Goal: Information Seeking & Learning: Learn about a topic

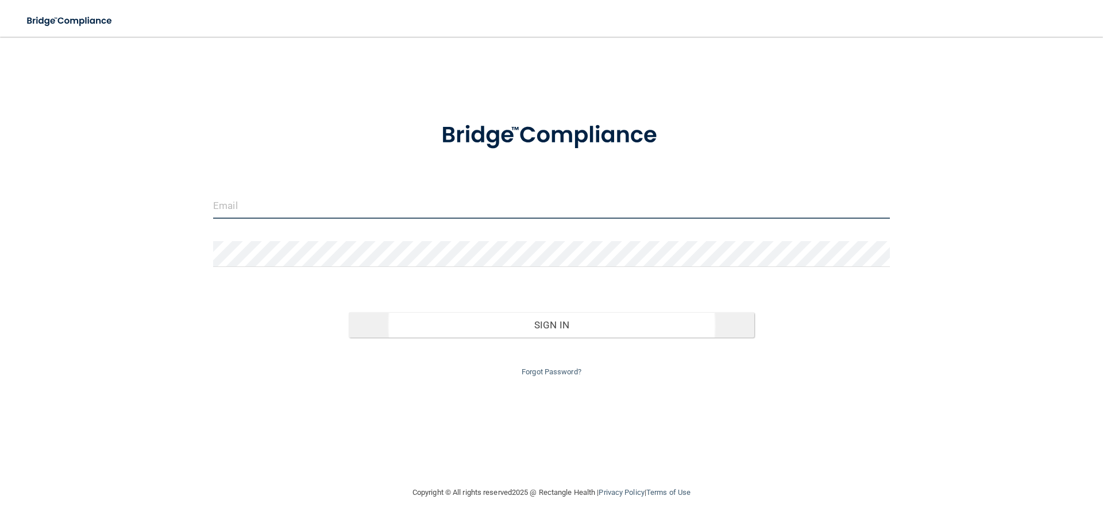
type input "[EMAIL_ADDRESS][DOMAIN_NAME]"
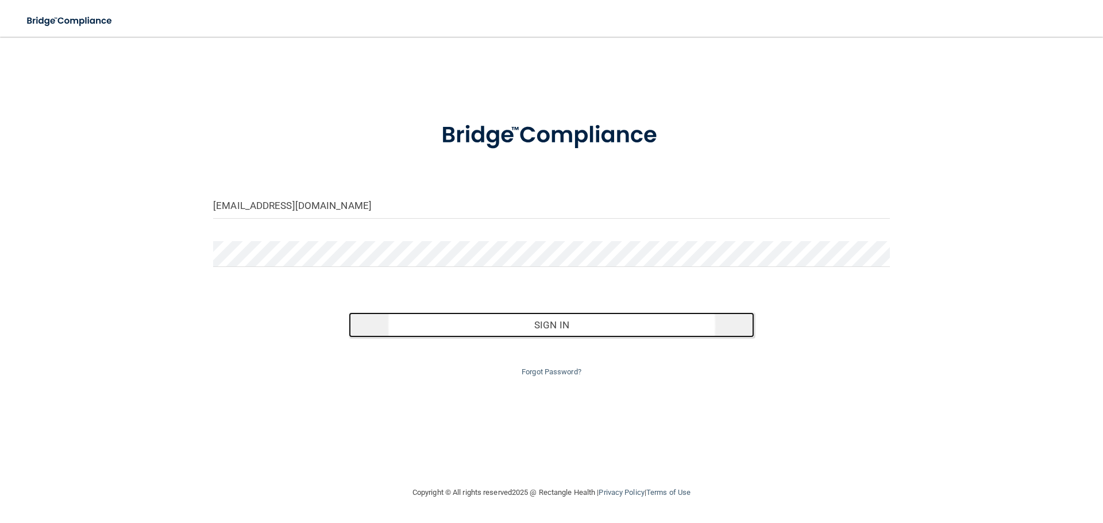
click at [515, 324] on button "Sign In" at bounding box center [552, 324] width 406 height 25
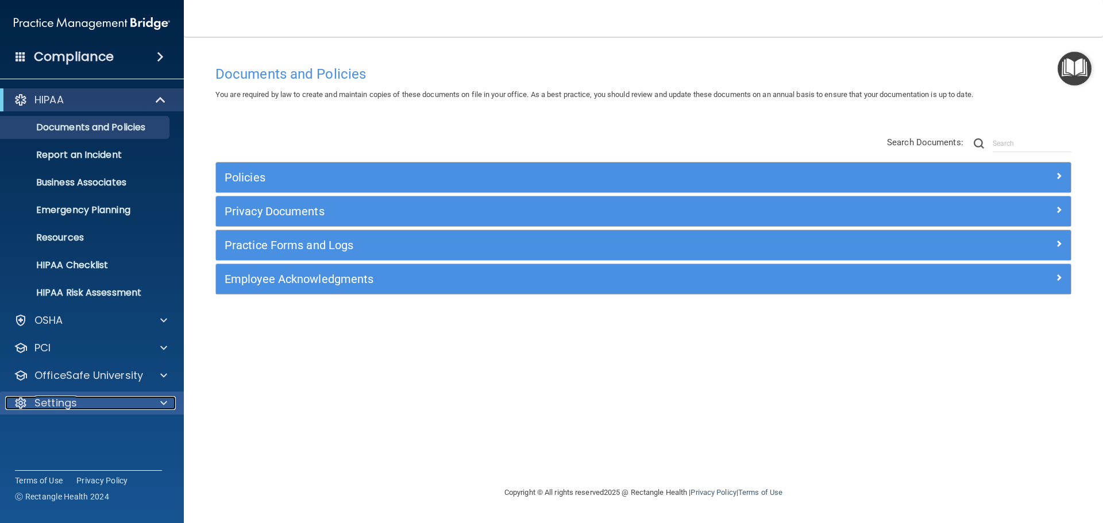
click at [164, 400] on span at bounding box center [163, 403] width 7 height 14
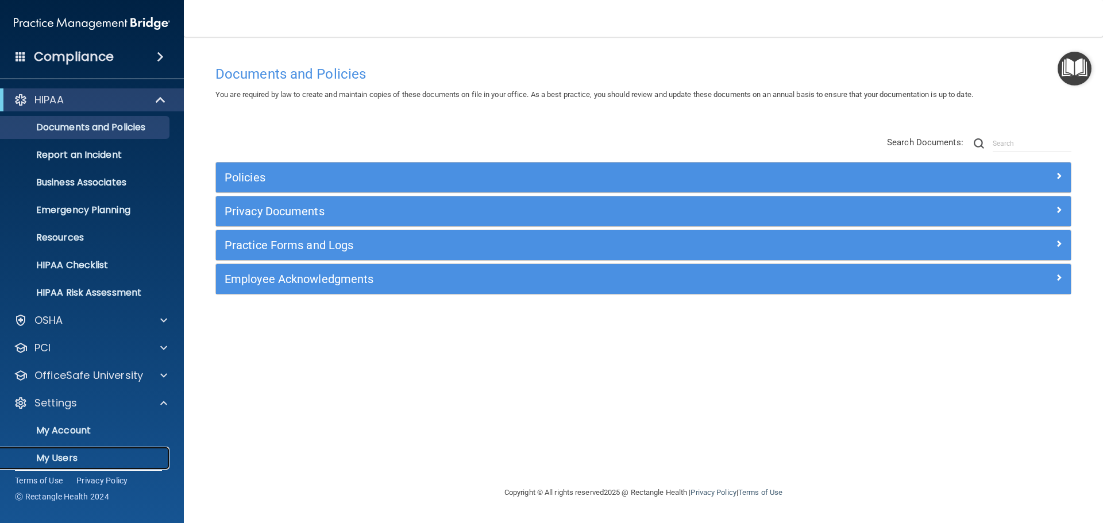
click at [78, 455] on p "My Users" at bounding box center [85, 458] width 157 height 11
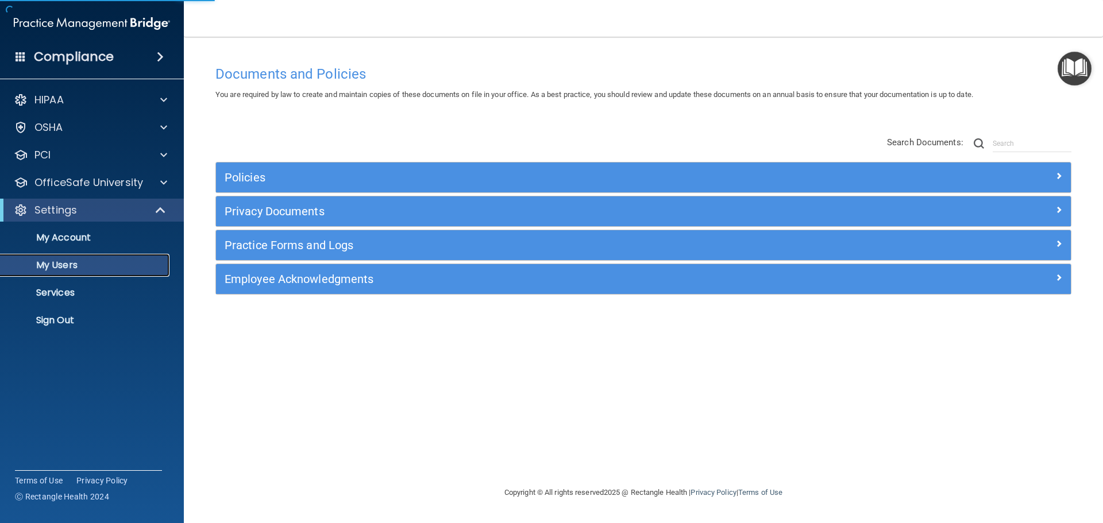
select select "20"
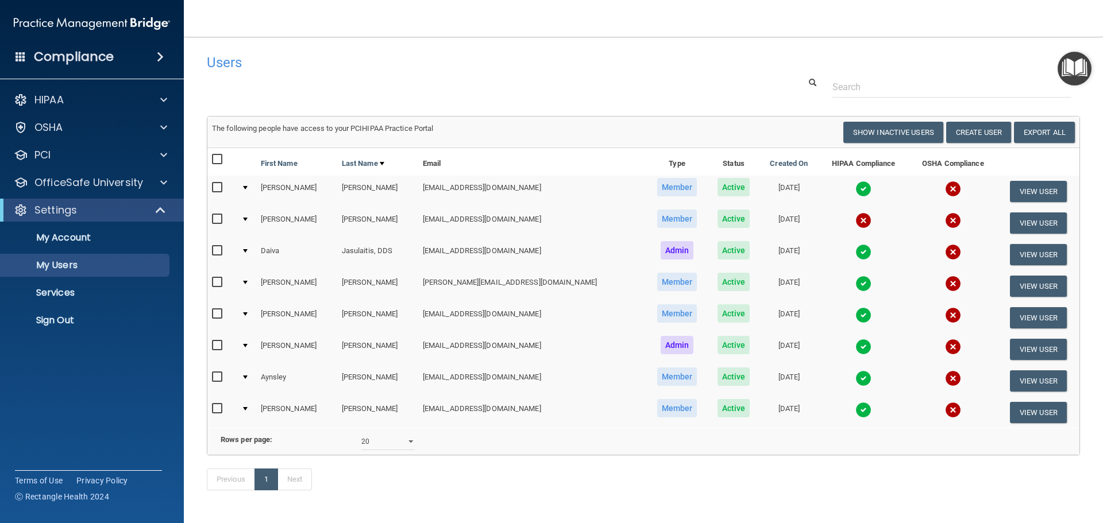
click at [218, 217] on input "checkbox" at bounding box center [218, 219] width 13 height 9
checkbox input "true"
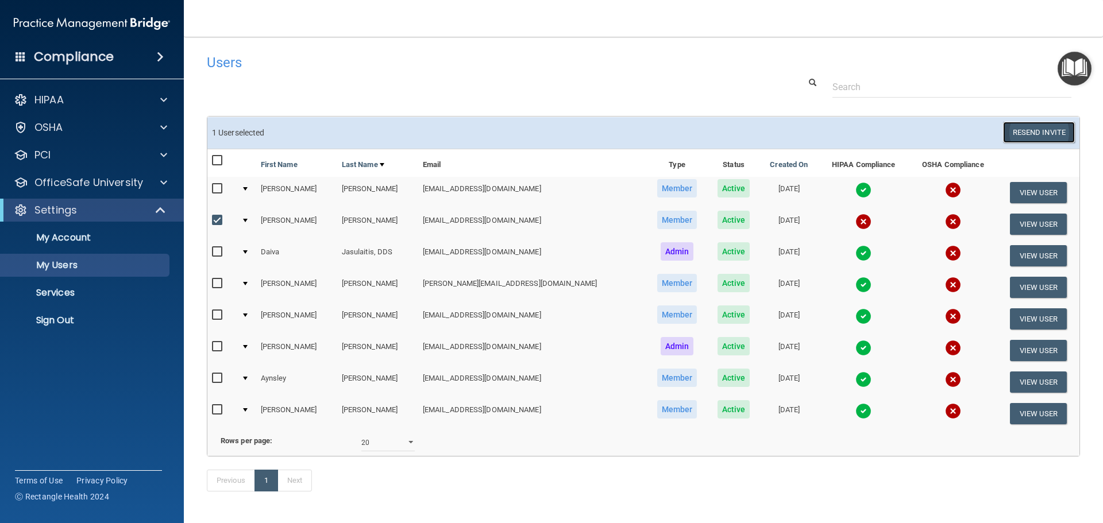
click at [1041, 133] on button "Resend Invite" at bounding box center [1039, 132] width 72 height 21
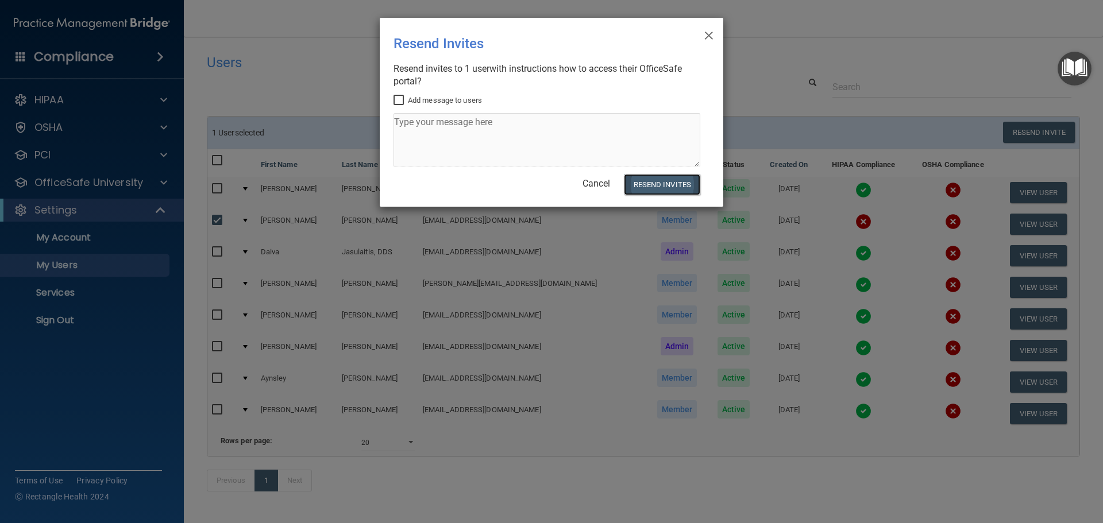
click at [677, 180] on button "Resend Invites" at bounding box center [662, 184] width 76 height 21
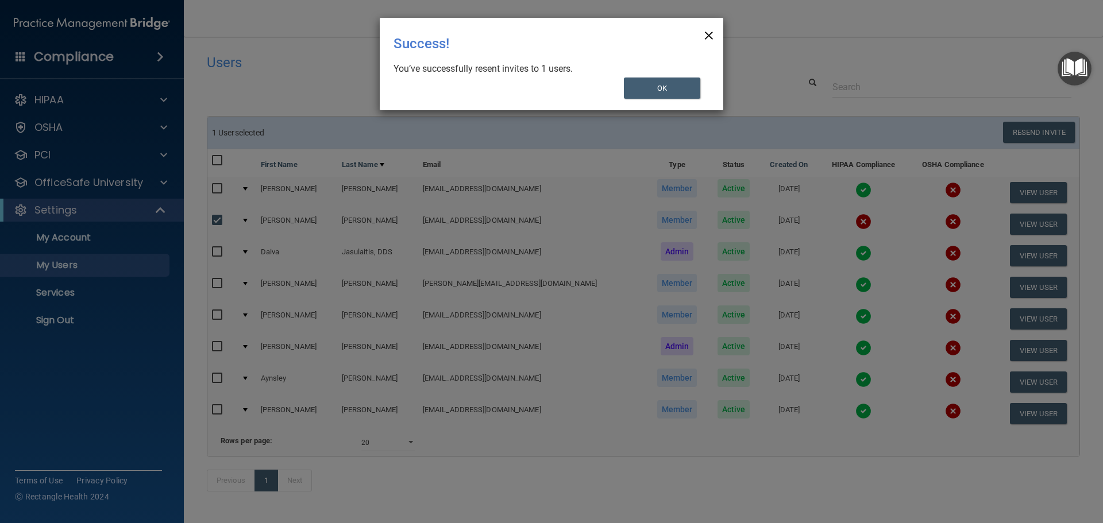
click at [712, 32] on span "×" at bounding box center [709, 33] width 10 height 23
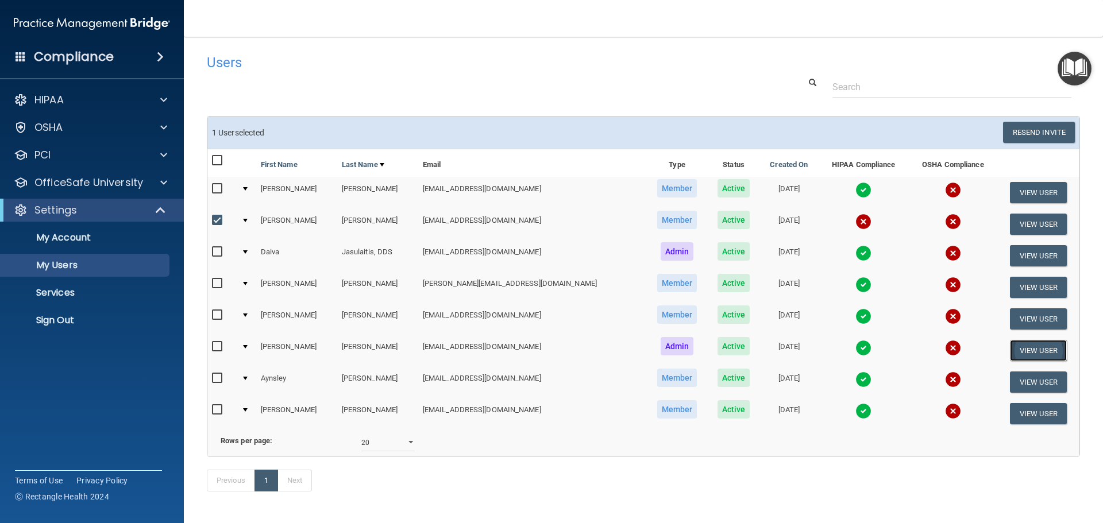
click at [1033, 352] on button "View User" at bounding box center [1038, 350] width 57 height 21
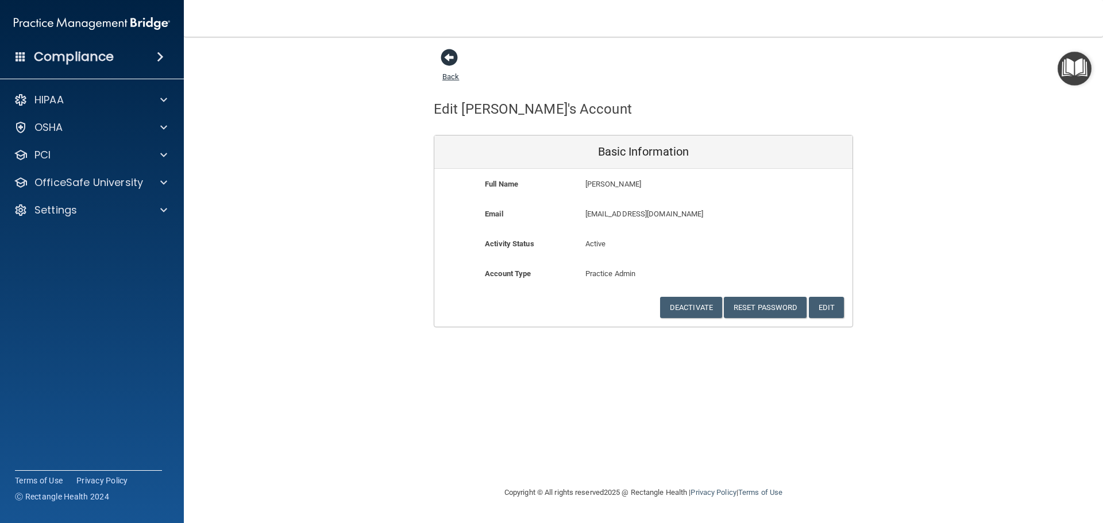
click at [447, 56] on span at bounding box center [448, 57] width 17 height 17
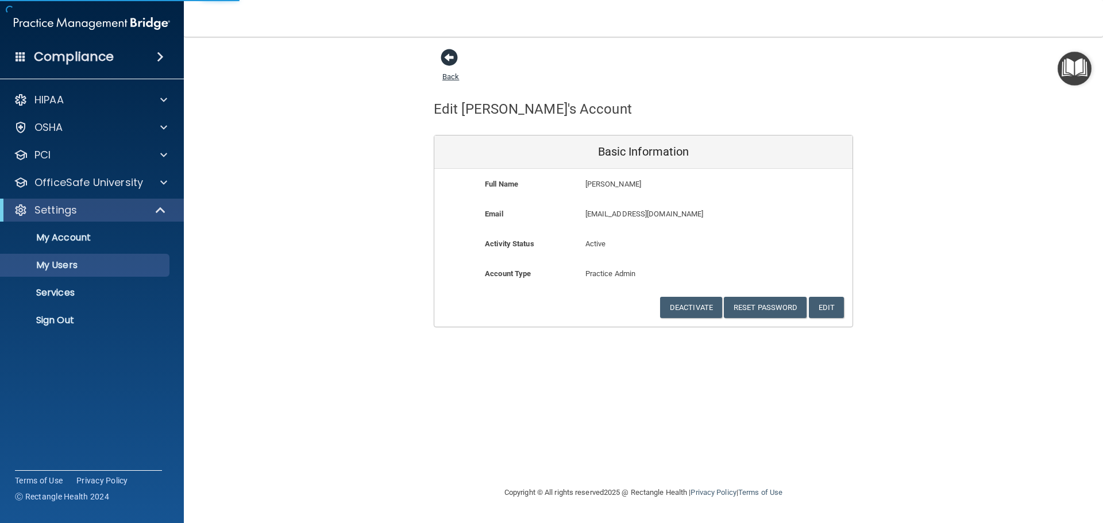
select select "20"
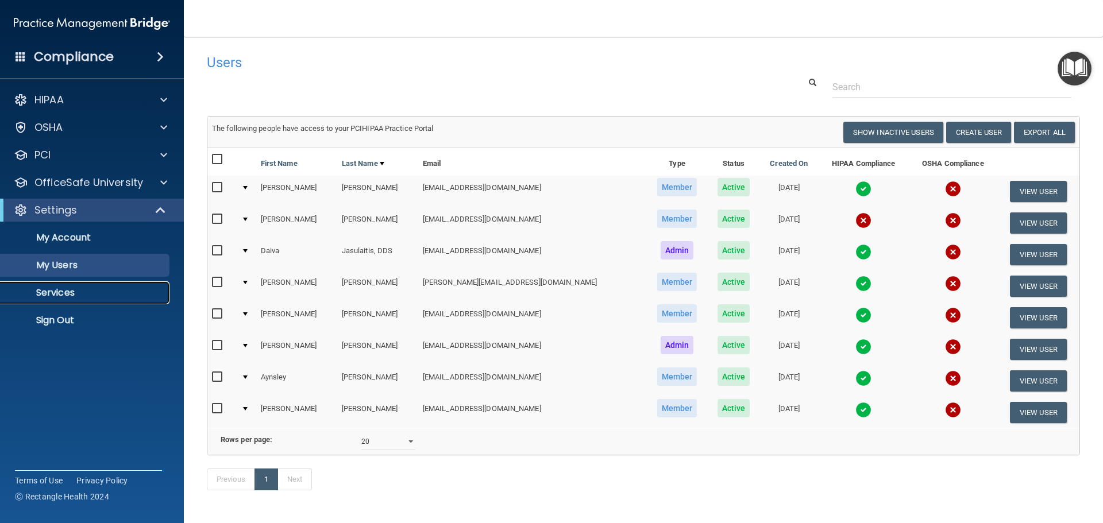
click at [68, 297] on p "Services" at bounding box center [85, 292] width 157 height 11
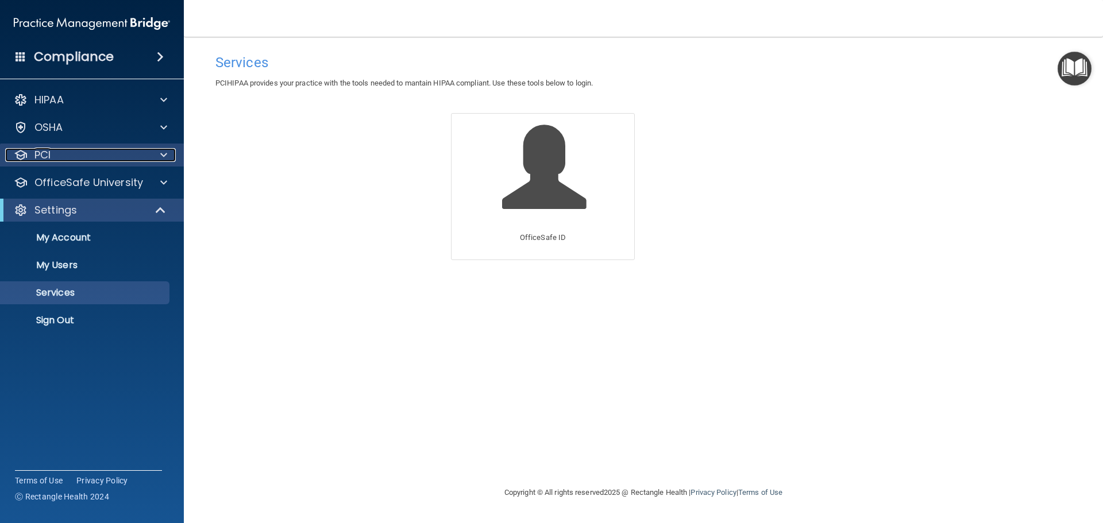
click at [165, 153] on span at bounding box center [163, 155] width 7 height 14
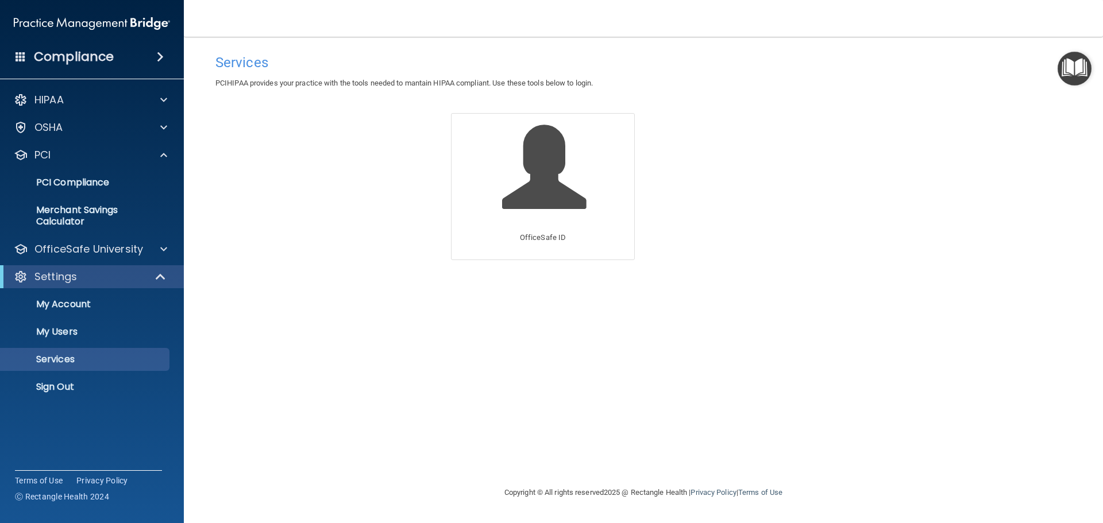
click at [21, 57] on span at bounding box center [21, 56] width 10 height 10
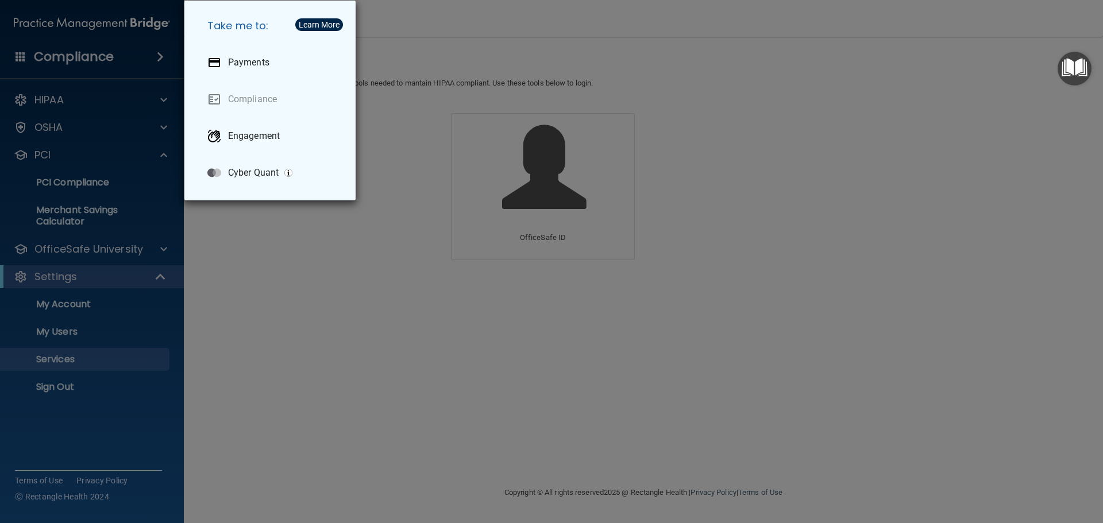
click at [185, 111] on div "Take me to: Payments Compliance Engagement Cyber Quant" at bounding box center [269, 101] width 171 height 200
click at [167, 76] on div "Take me to: Payments Compliance Engagement Cyber Quant" at bounding box center [551, 261] width 1103 height 523
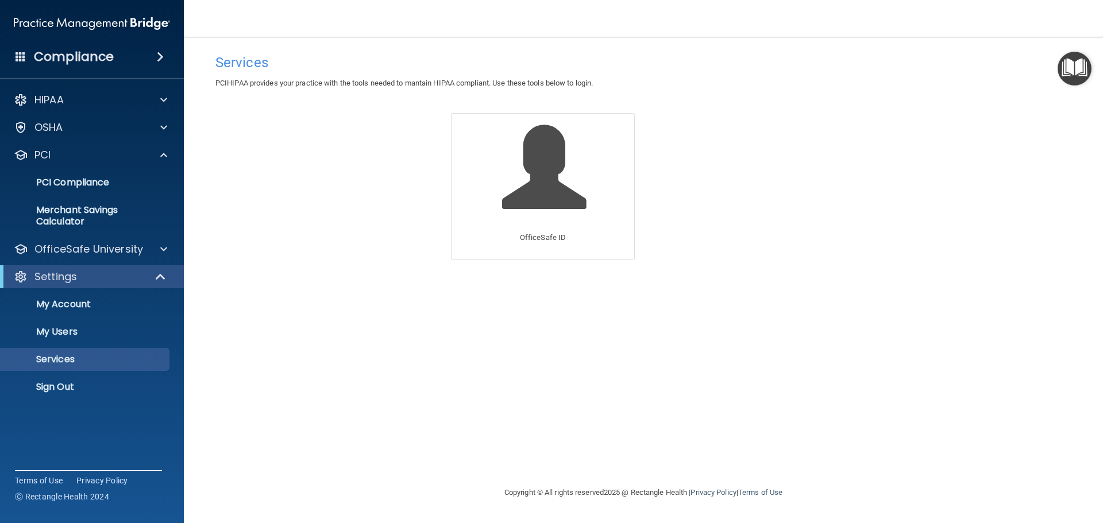
click at [159, 56] on span at bounding box center [160, 57] width 7 height 14
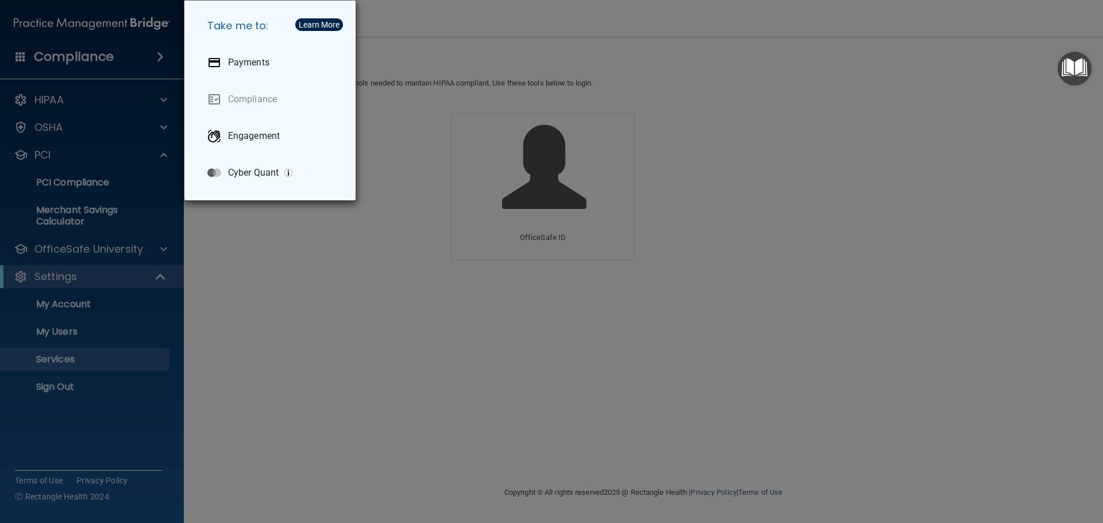
click at [101, 90] on div "Take me to: Payments Compliance Engagement Cyber Quant" at bounding box center [551, 261] width 1103 height 523
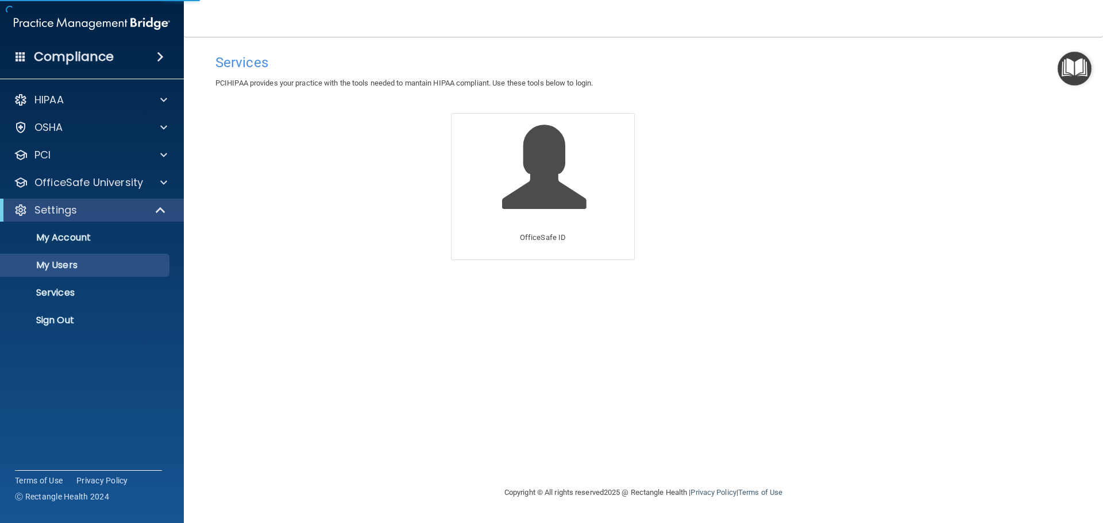
select select "20"
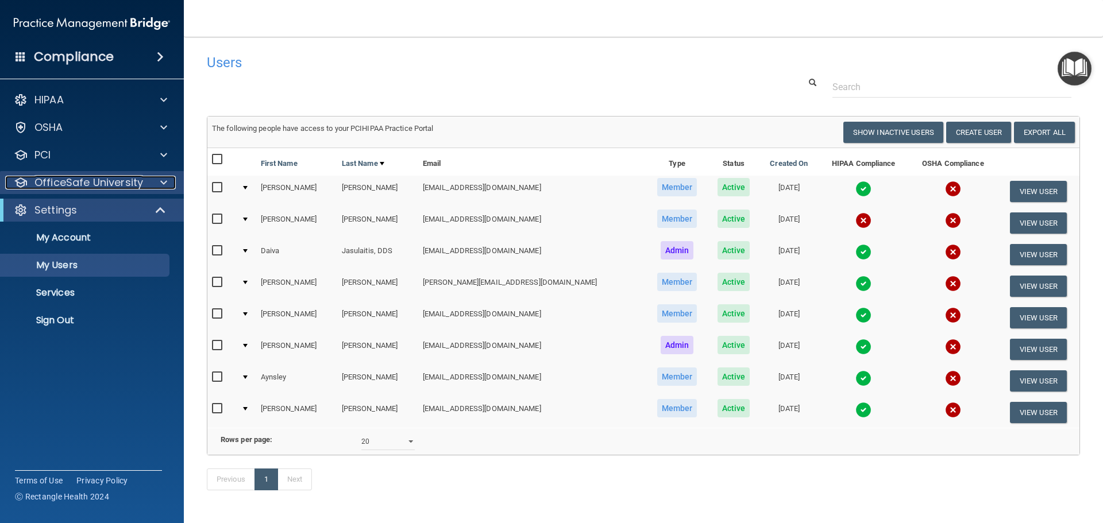
click at [163, 181] on span at bounding box center [163, 183] width 7 height 14
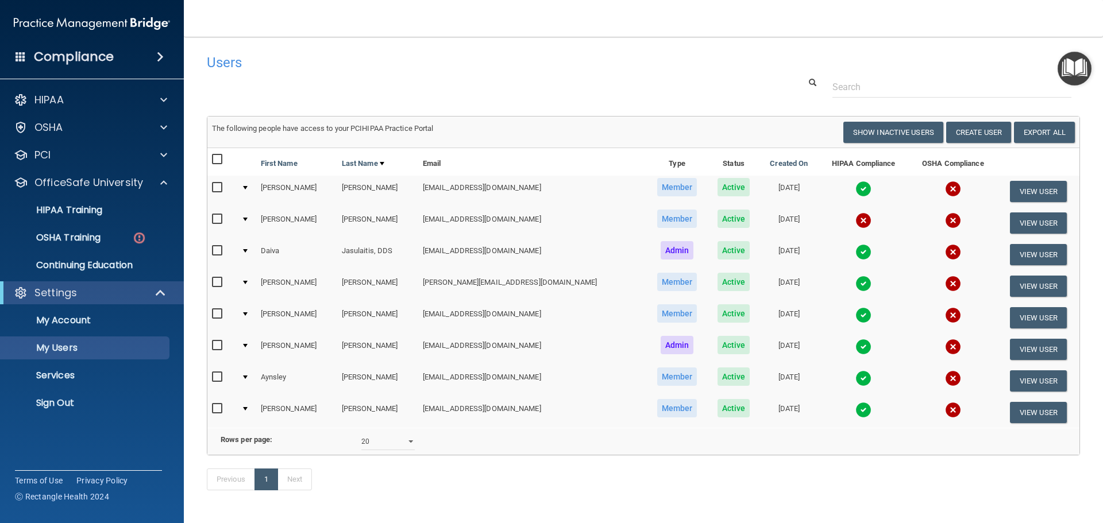
click at [1072, 61] on img "Open Resource Center" at bounding box center [1074, 69] width 34 height 34
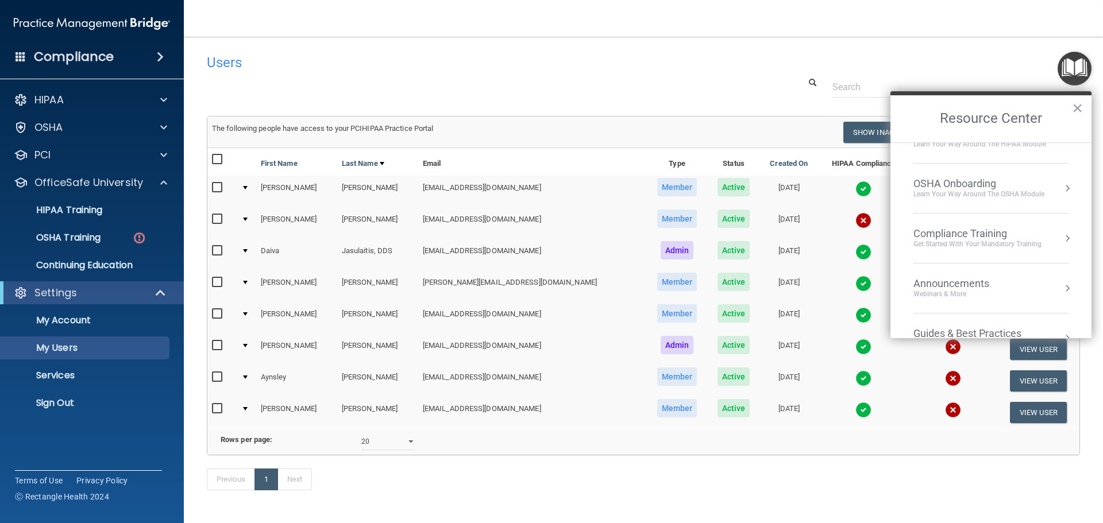
scroll to position [78, 0]
click at [1001, 235] on div "Compliance Training" at bounding box center [977, 235] width 128 height 13
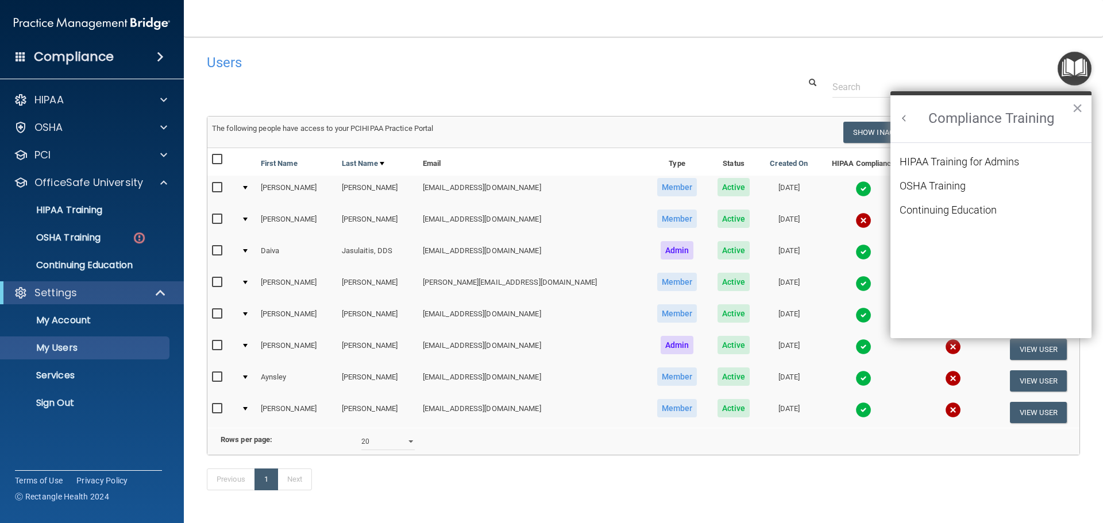
scroll to position [0, 0]
click at [992, 159] on div "HIPAA Training for Admins" at bounding box center [958, 162] width 119 height 10
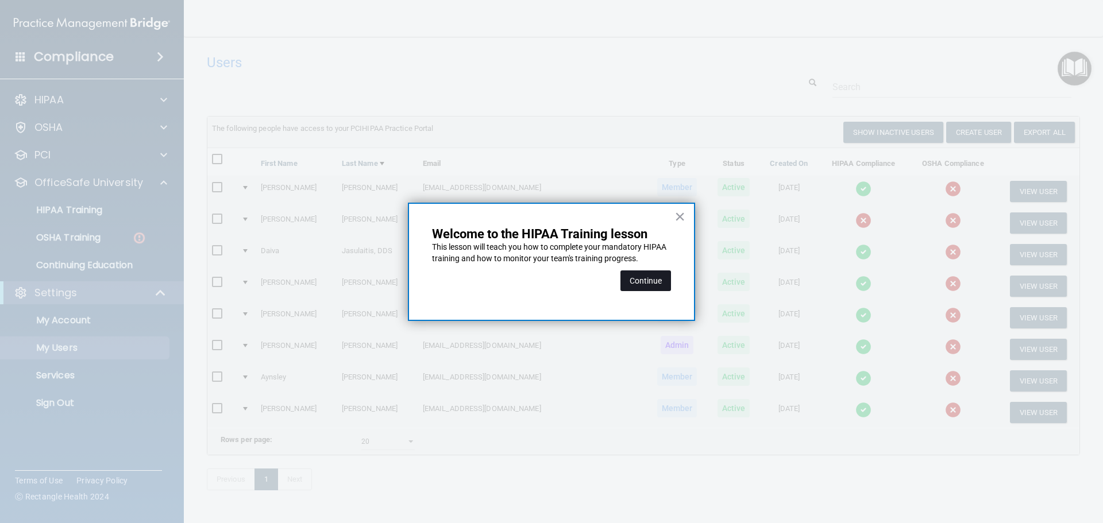
click at [650, 279] on button "Continue" at bounding box center [645, 280] width 51 height 21
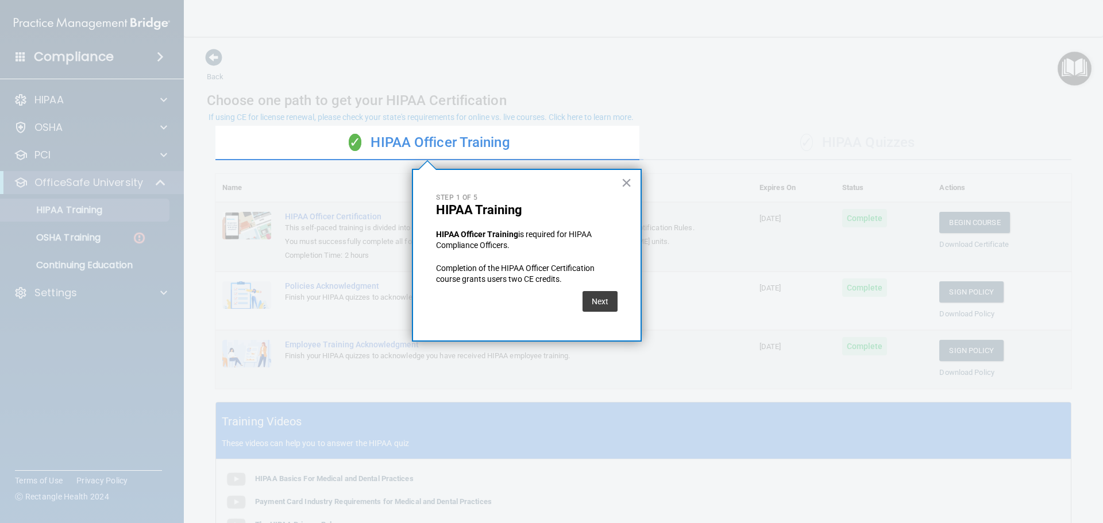
click at [625, 188] on button "×" at bounding box center [626, 182] width 11 height 18
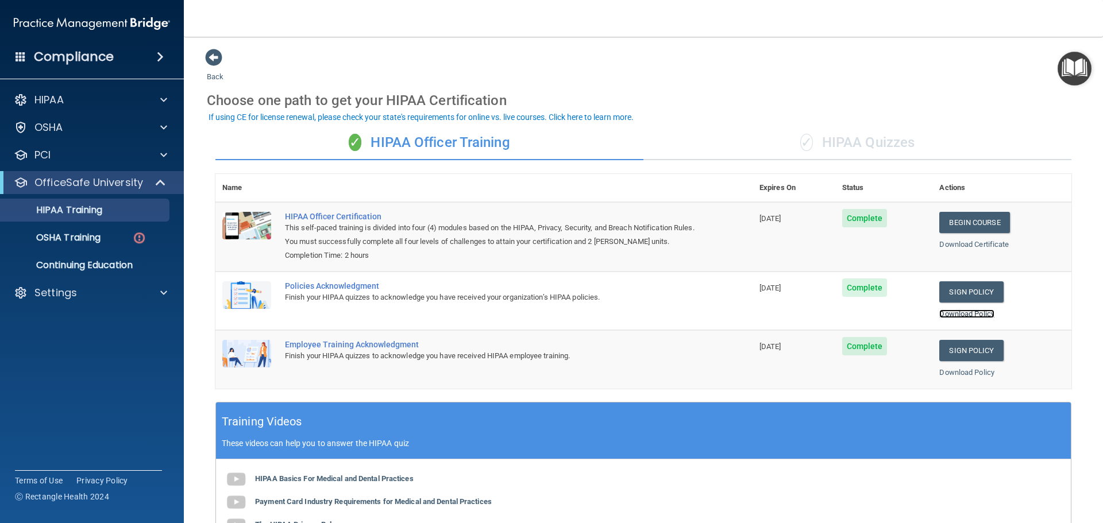
click at [974, 315] on link "Download Policy" at bounding box center [966, 314] width 55 height 9
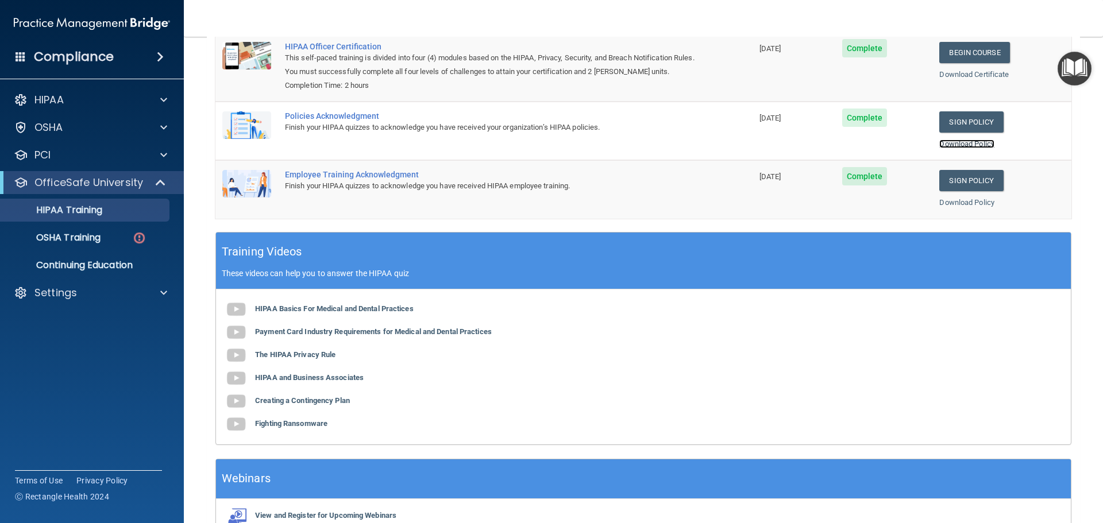
scroll to position [171, 0]
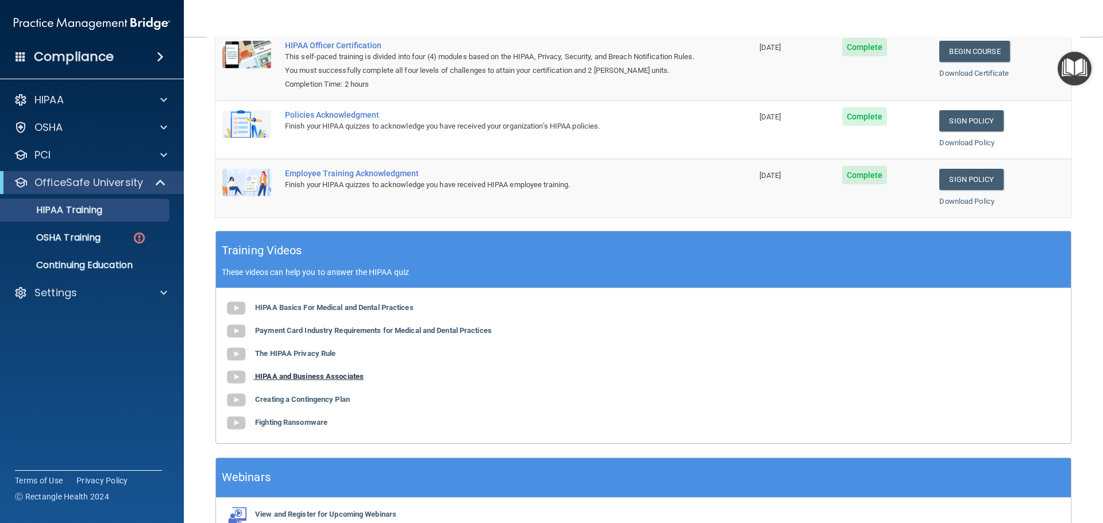
click at [285, 374] on b "HIPAA and Business Associates" at bounding box center [309, 376] width 109 height 9
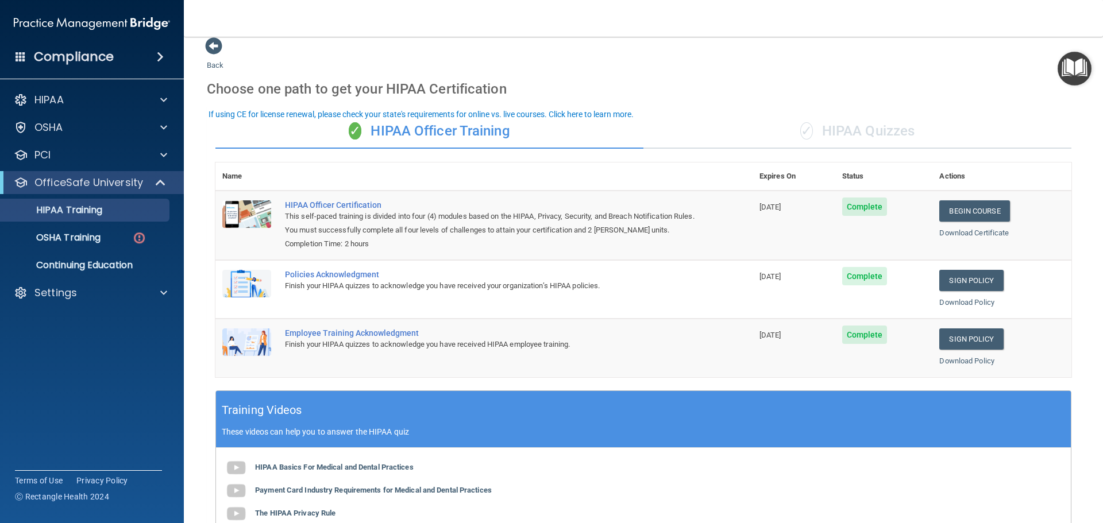
scroll to position [0, 0]
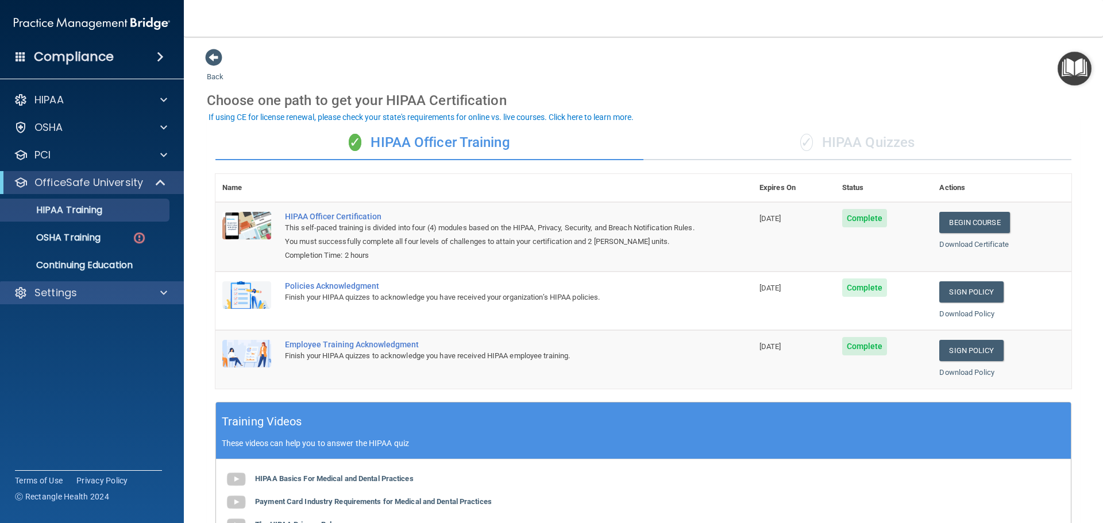
click at [96, 285] on div "Settings" at bounding box center [92, 292] width 184 height 23
click at [75, 292] on p "Settings" at bounding box center [55, 293] width 42 height 14
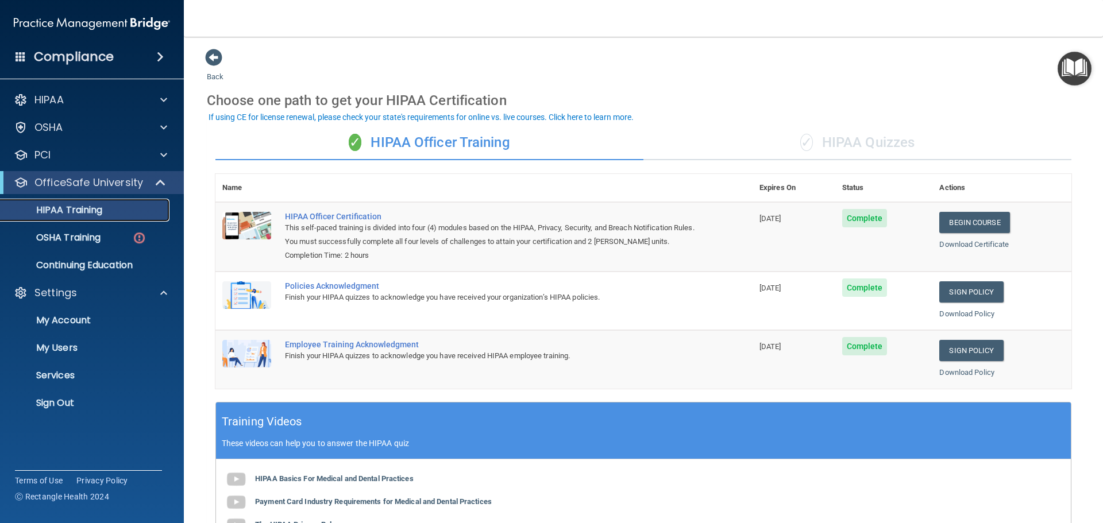
click at [55, 211] on p "HIPAA Training" at bounding box center [54, 209] width 95 height 11
click at [72, 319] on p "My Account" at bounding box center [85, 320] width 157 height 11
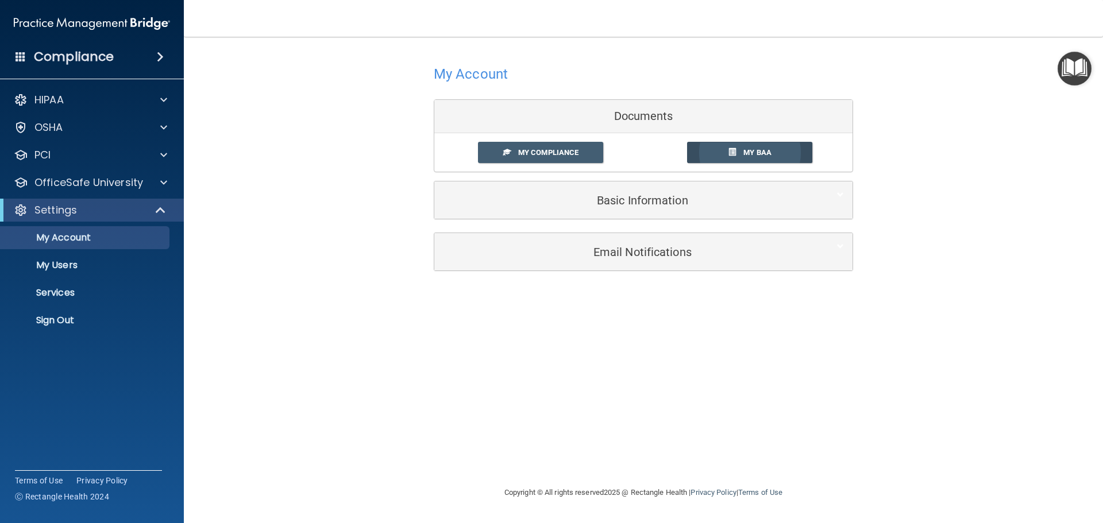
click at [763, 153] on span "My BAA" at bounding box center [757, 152] width 28 height 9
click at [531, 155] on span "My Compliance" at bounding box center [548, 152] width 60 height 9
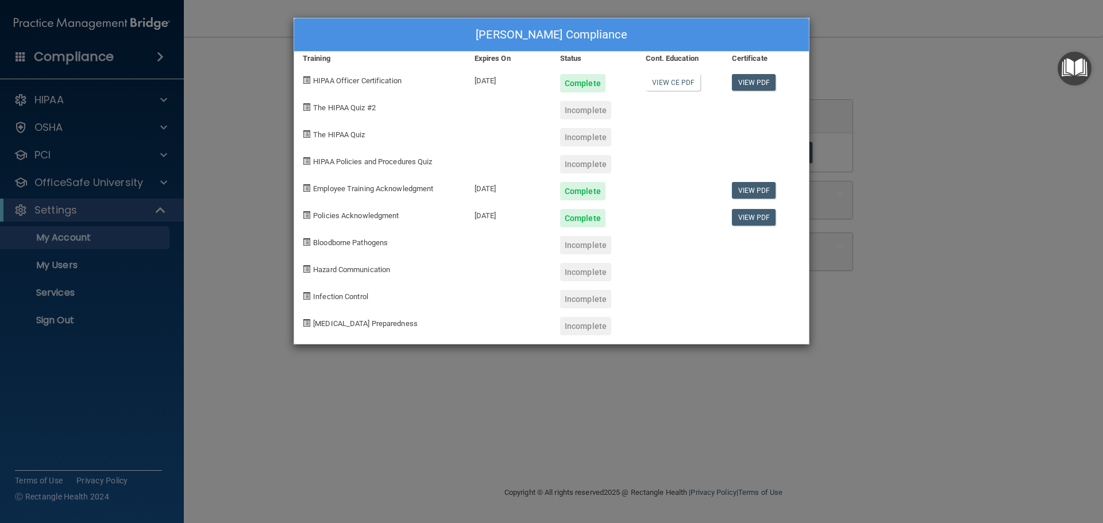
click at [921, 235] on div "[PERSON_NAME] Compliance Training Expires On Status Cont. Education Certificate…" at bounding box center [551, 261] width 1103 height 523
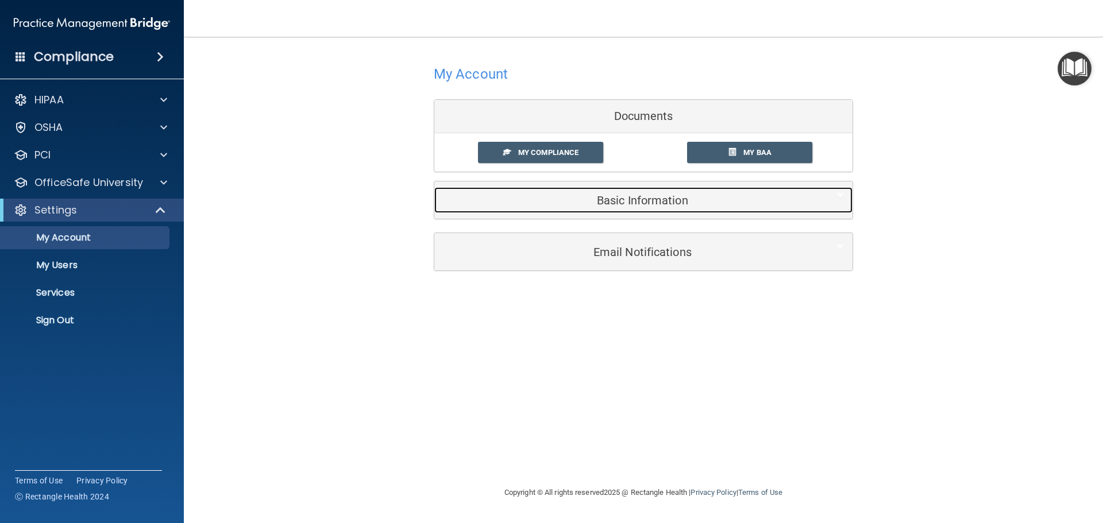
click at [664, 203] on h5 "Basic Information" at bounding box center [626, 200] width 366 height 13
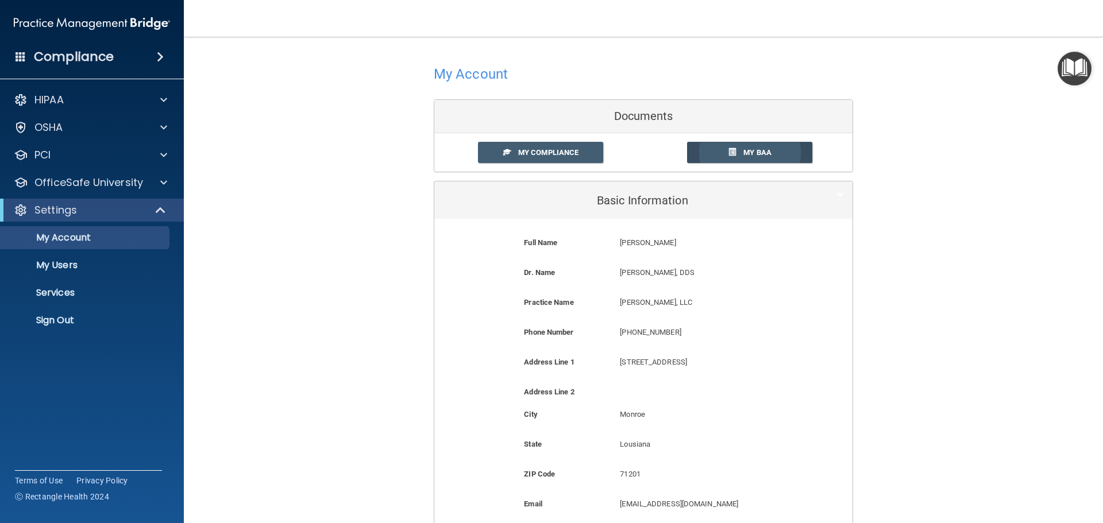
click at [748, 154] on span "My BAA" at bounding box center [757, 152] width 28 height 9
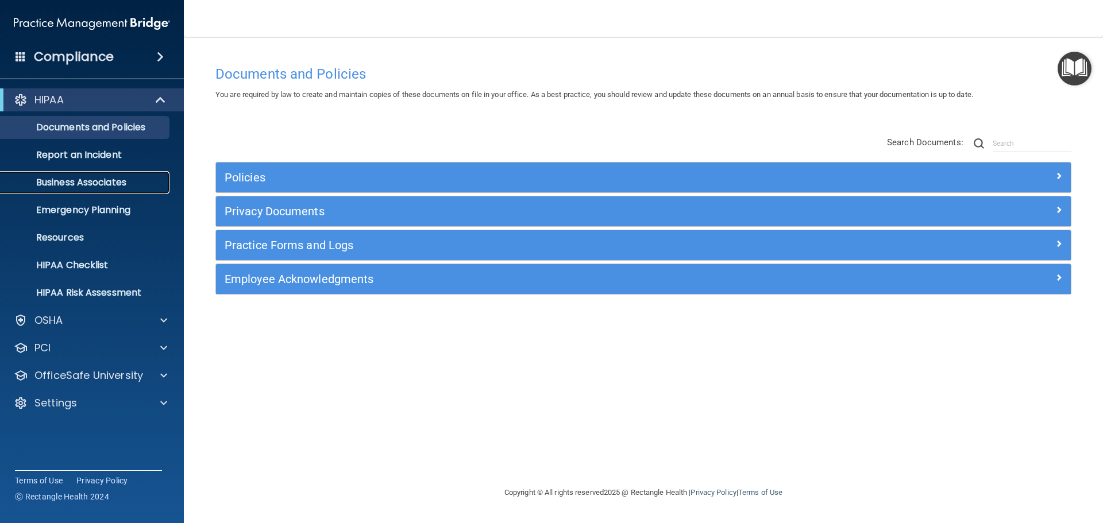
click at [80, 185] on p "Business Associates" at bounding box center [85, 182] width 157 height 11
